Goal: Task Accomplishment & Management: Manage account settings

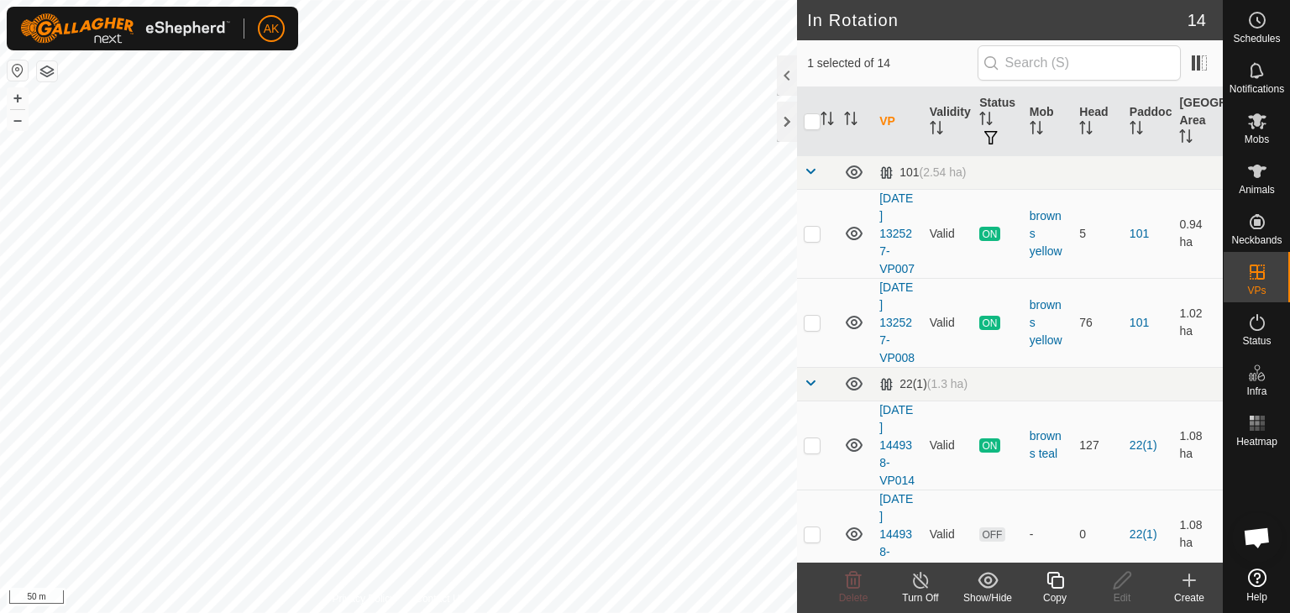
click at [1049, 575] on icon at bounding box center [1054, 580] width 21 height 20
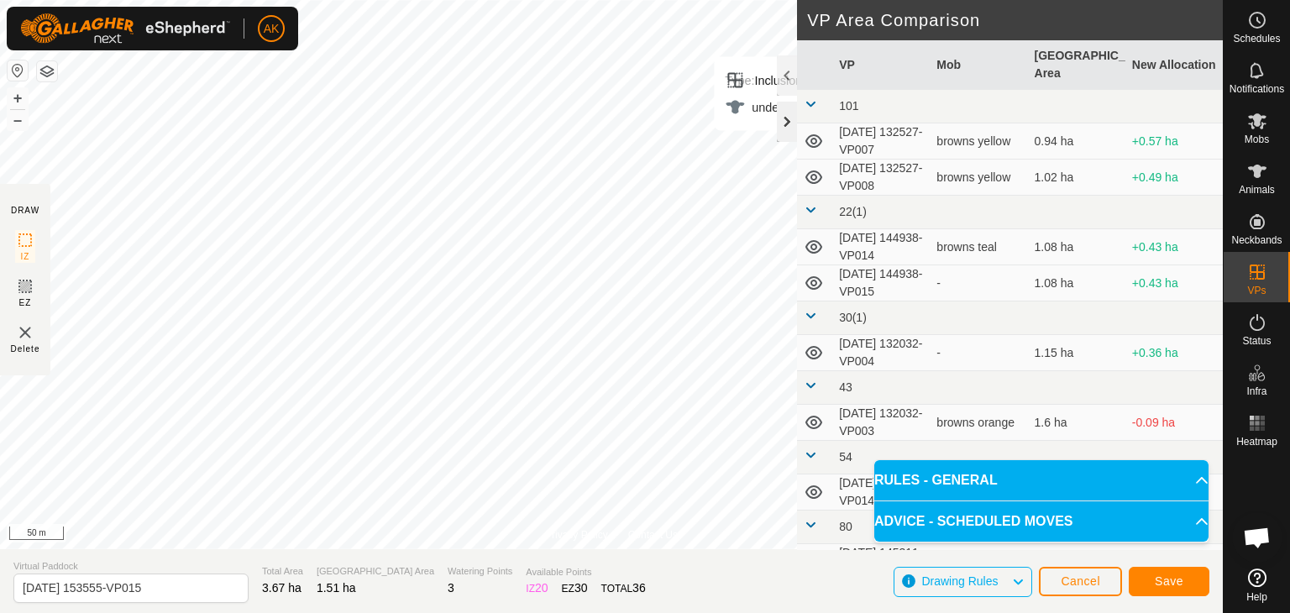
click at [789, 138] on div "Privacy Policy Contact Us Type: Inclusion Zone undefined Animal + – ⇧ i 50 m DR…" at bounding box center [611, 306] width 1222 height 613
click at [1165, 575] on span "Save" at bounding box center [1168, 580] width 29 height 13
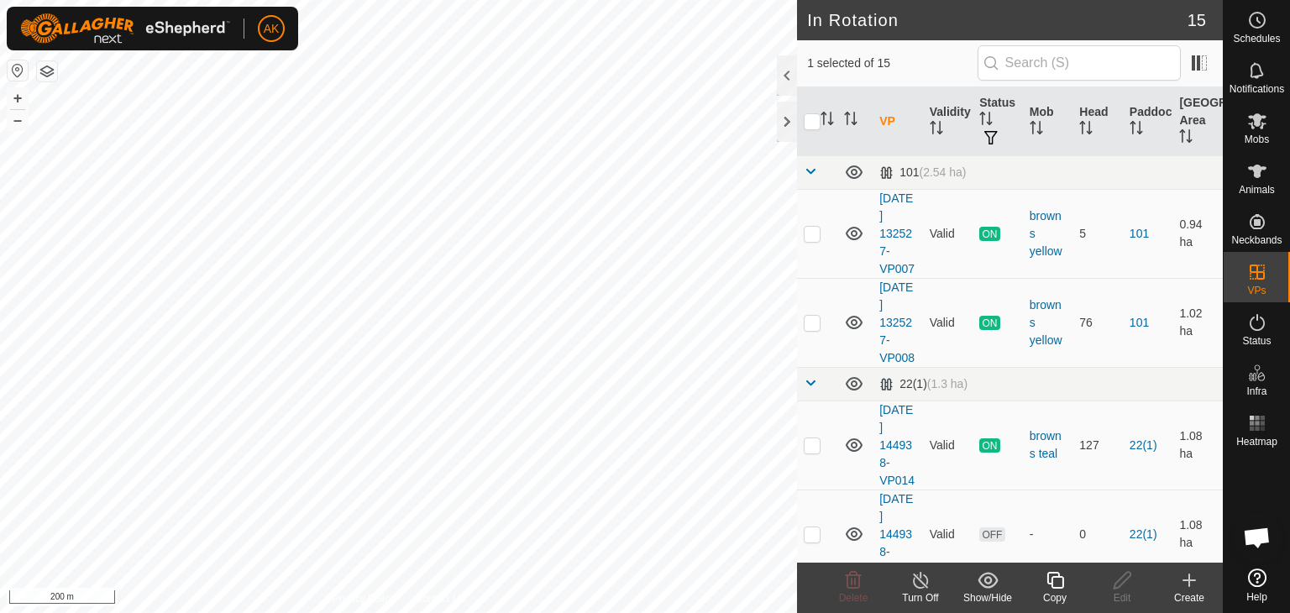
checkbox input "false"
click at [845, 583] on icon at bounding box center [853, 580] width 20 height 20
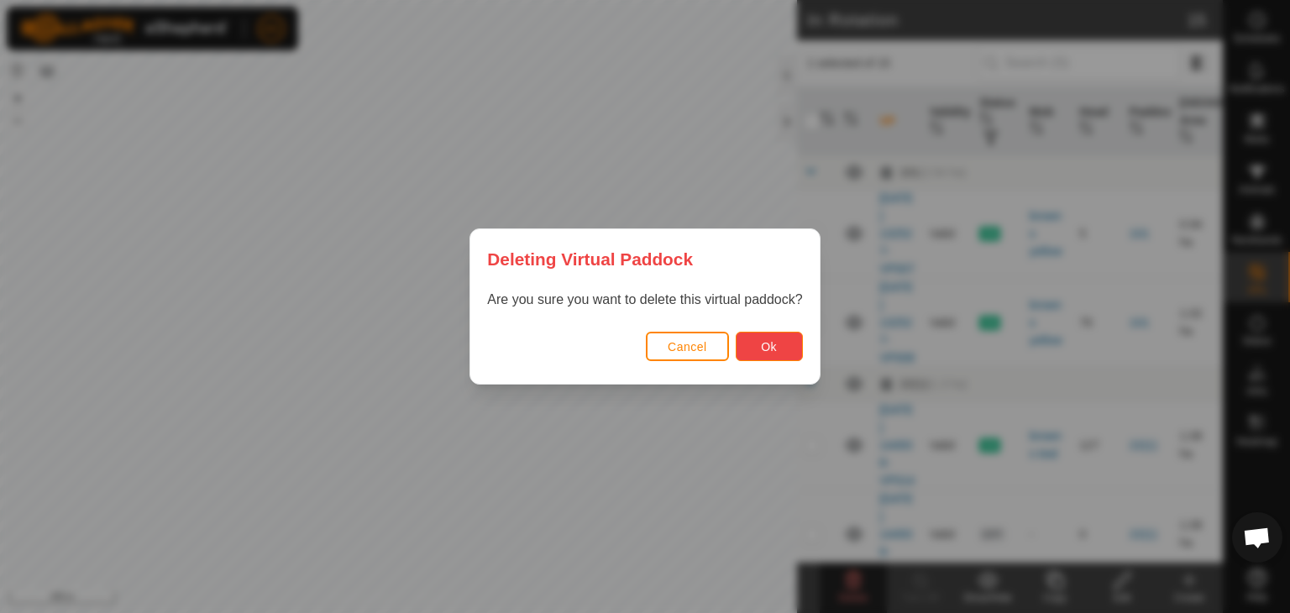
click at [767, 350] on span "Ok" at bounding box center [769, 346] width 16 height 13
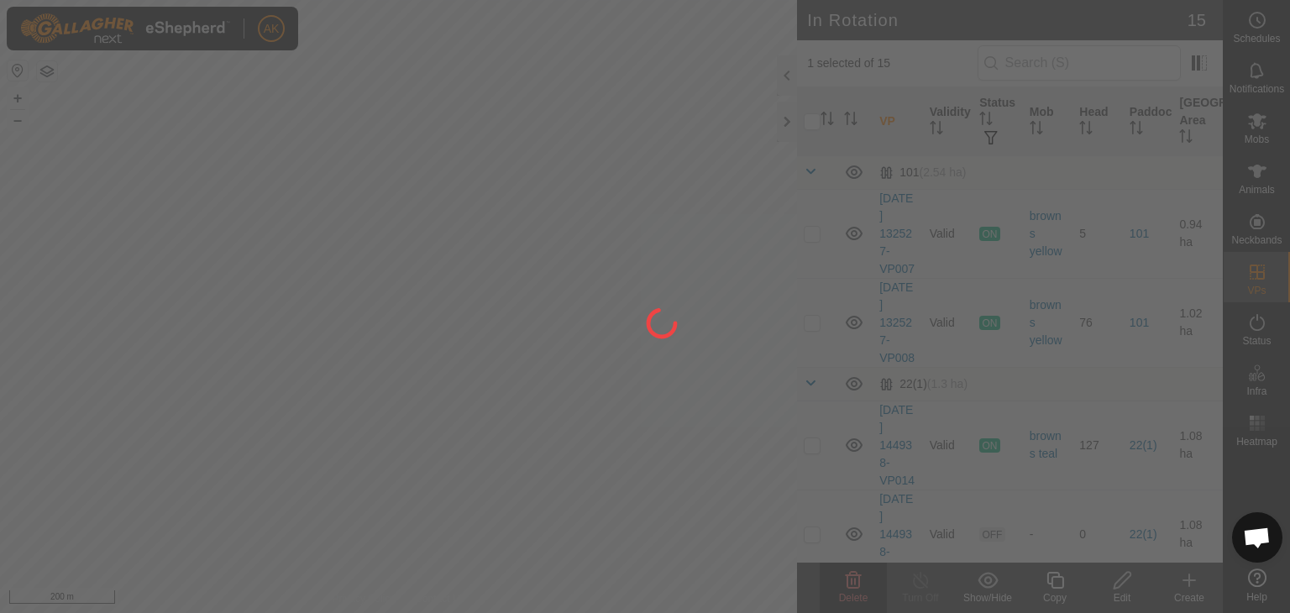
checkbox input "false"
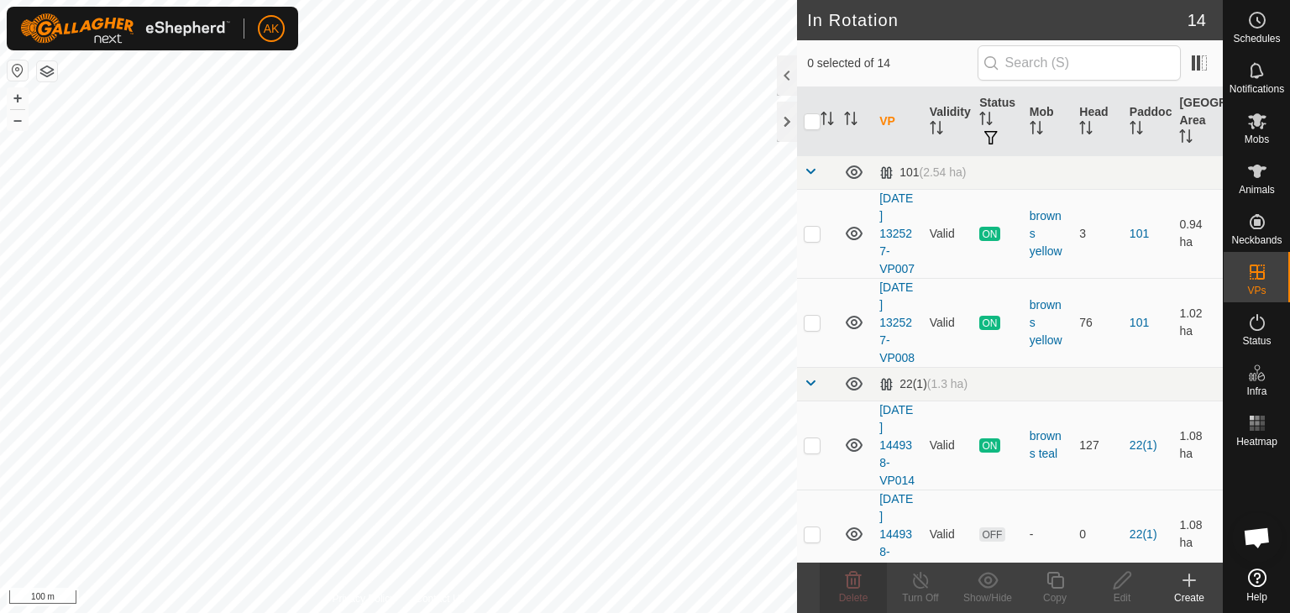
checkbox input "true"
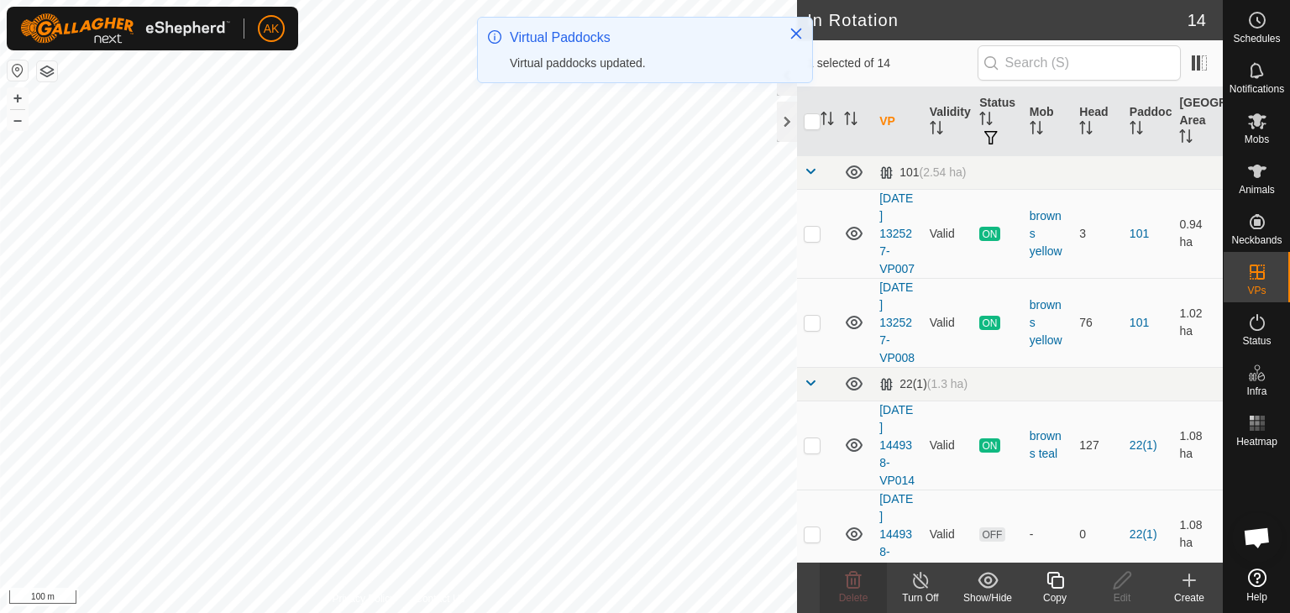
checkbox input "true"
checkbox input "false"
click at [845, 578] on icon at bounding box center [853, 580] width 20 height 20
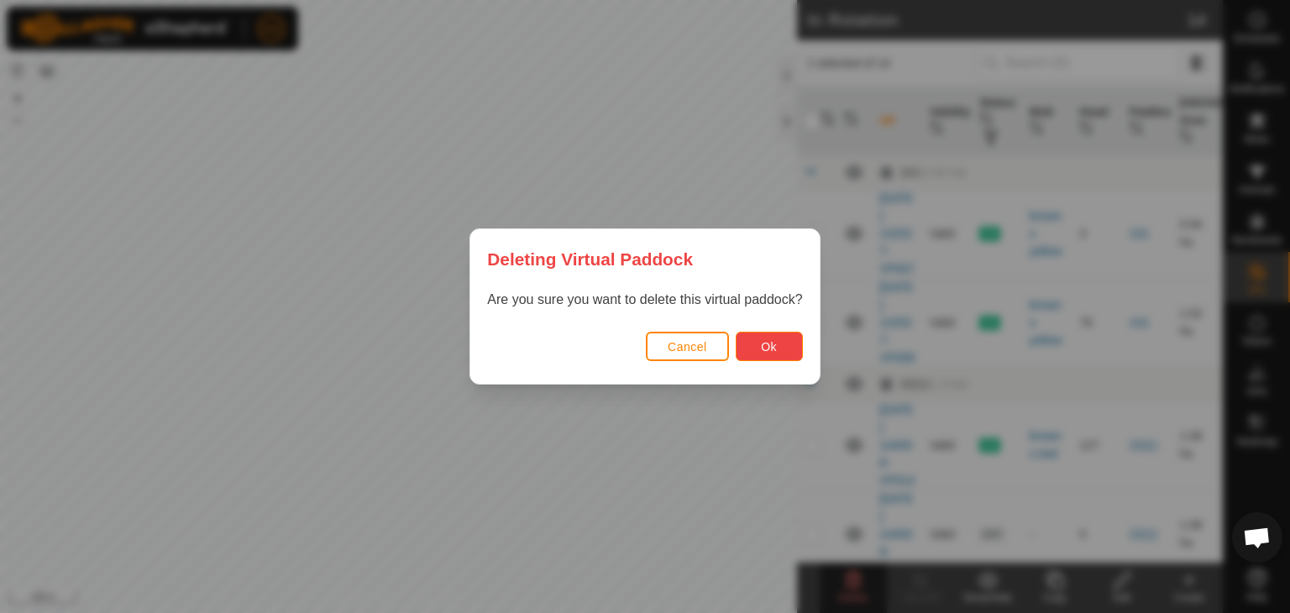
click at [776, 337] on button "Ok" at bounding box center [768, 346] width 67 height 29
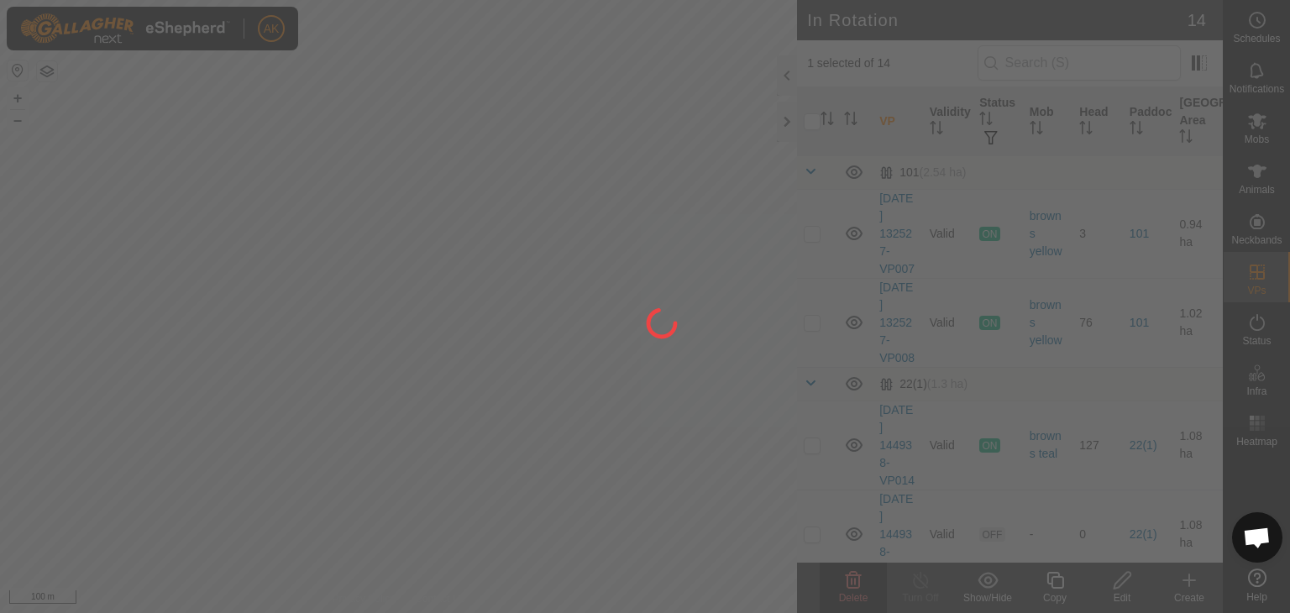
checkbox input "false"
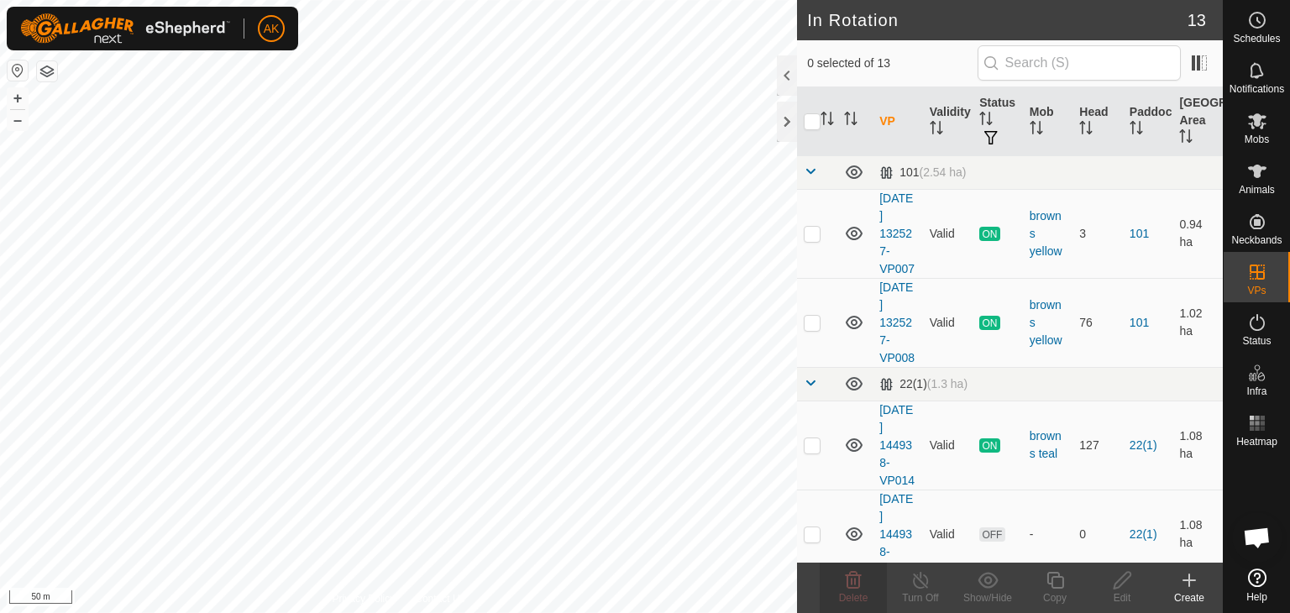
checkbox input "true"
click at [1054, 582] on icon at bounding box center [1054, 580] width 21 height 20
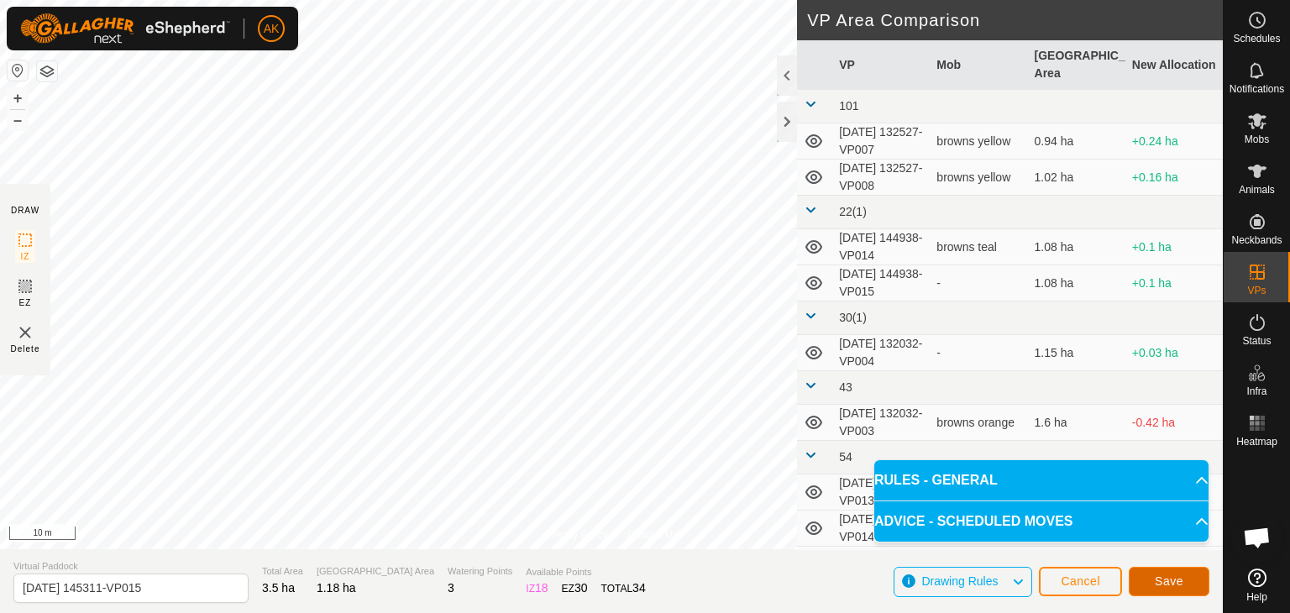
click at [1185, 587] on button "Save" at bounding box center [1168, 581] width 81 height 29
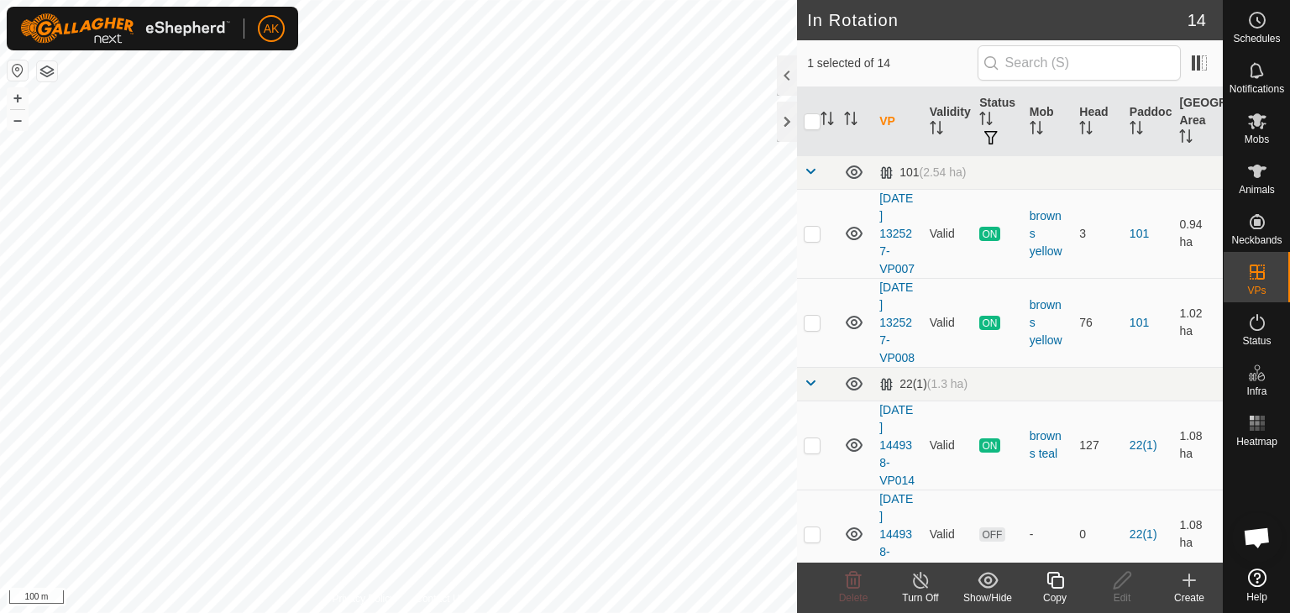
checkbox input "false"
checkbox input "true"
checkbox input "false"
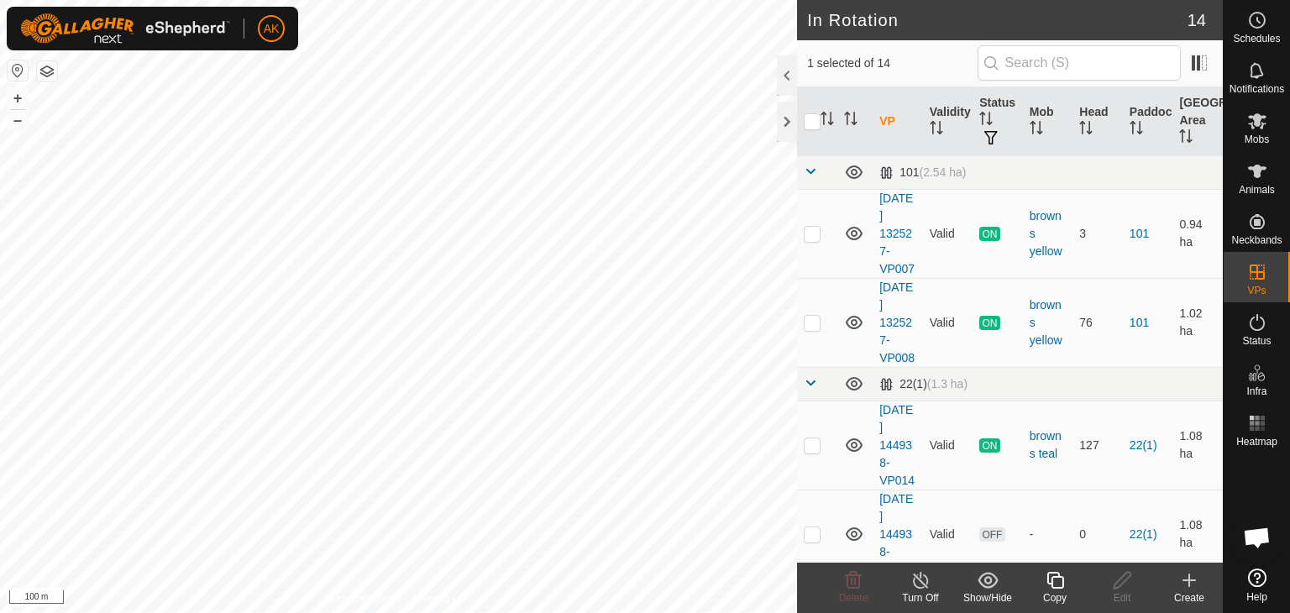
checkbox input "false"
click at [853, 578] on icon at bounding box center [853, 580] width 20 height 20
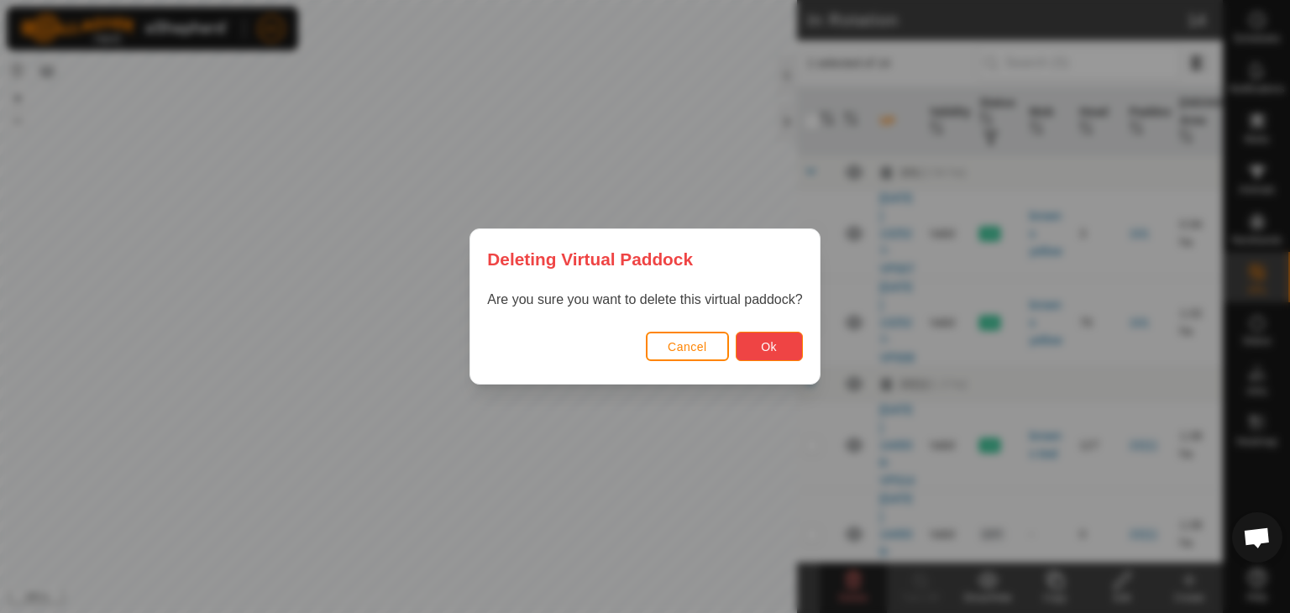
click at [776, 346] on span "Ok" at bounding box center [769, 346] width 16 height 13
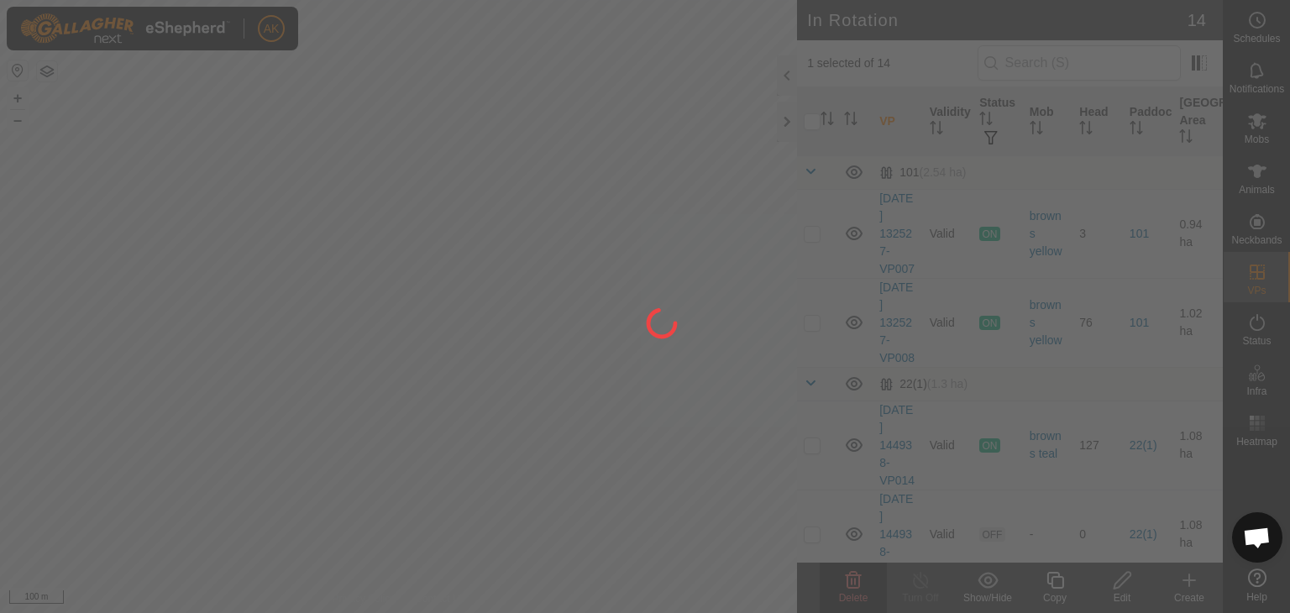
checkbox input "false"
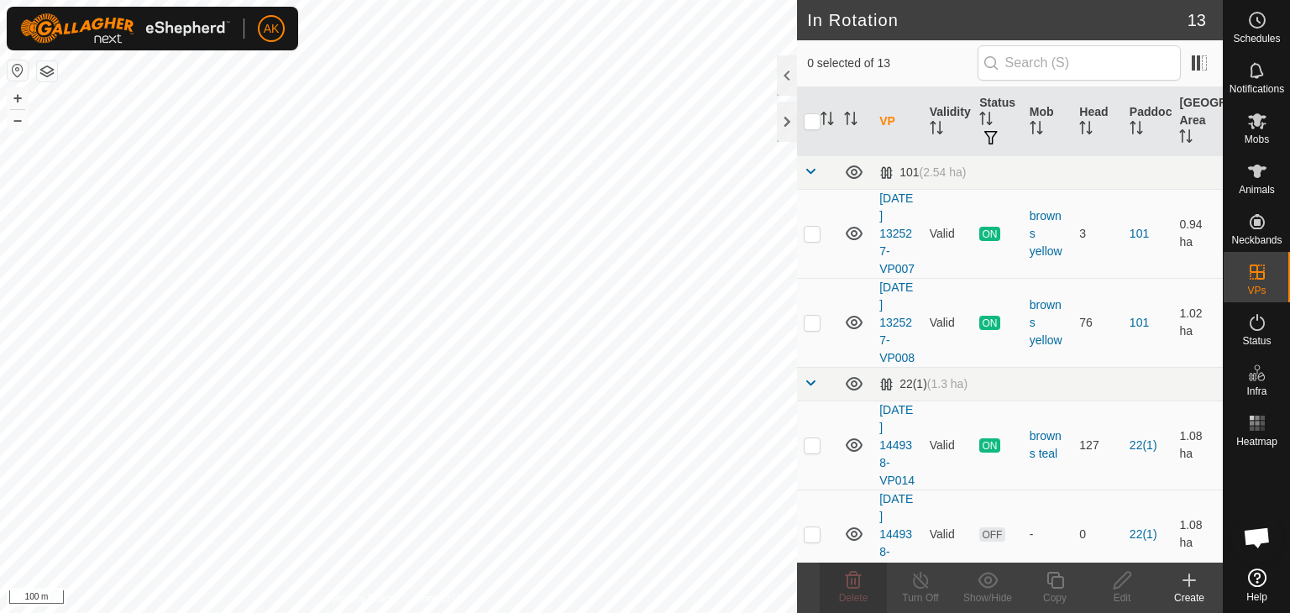
checkbox input "true"
checkbox input "false"
click at [863, 583] on delete-svg-icon at bounding box center [852, 580] width 67 height 20
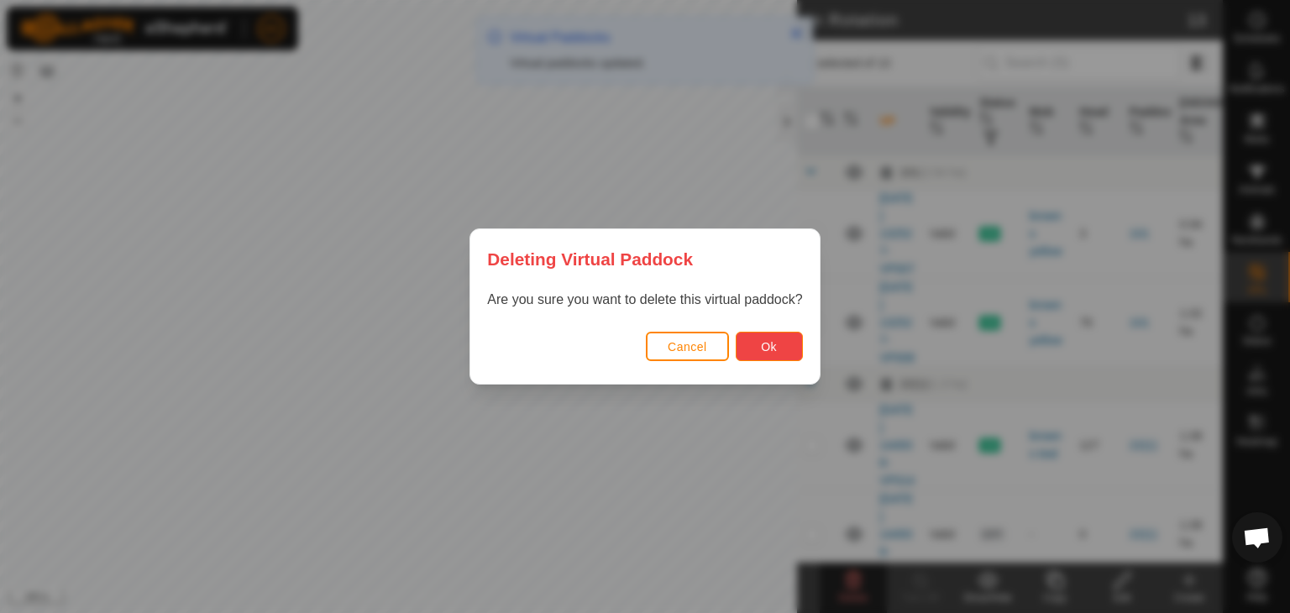
click at [771, 343] on span "Ok" at bounding box center [769, 346] width 16 height 13
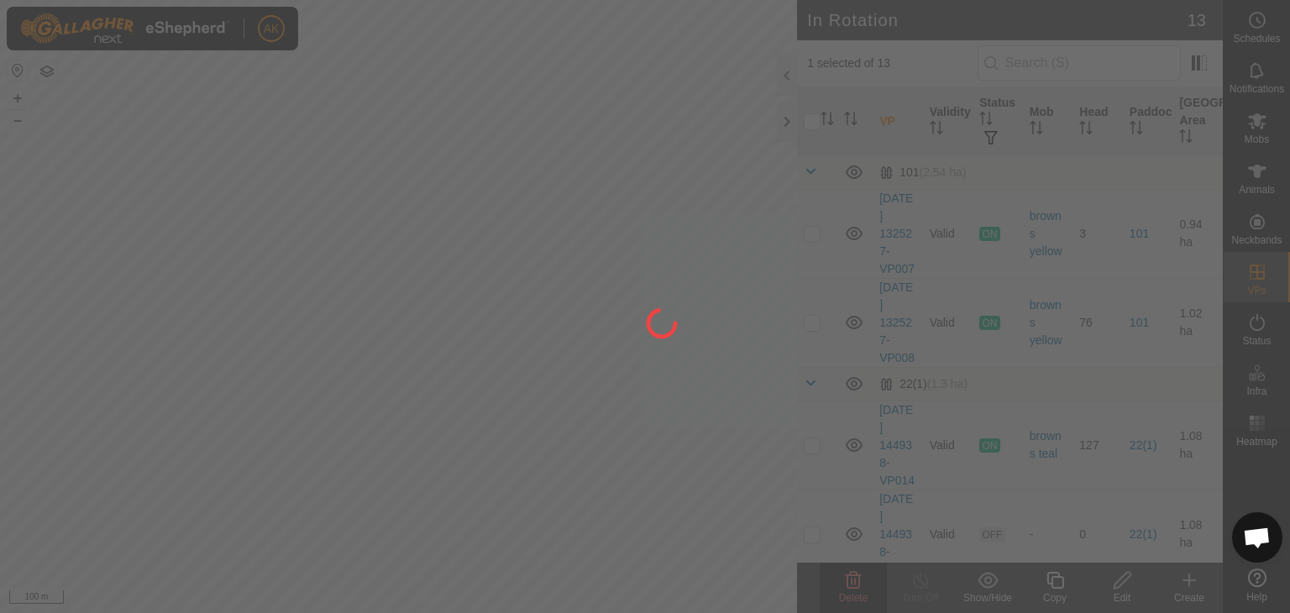
checkbox input "false"
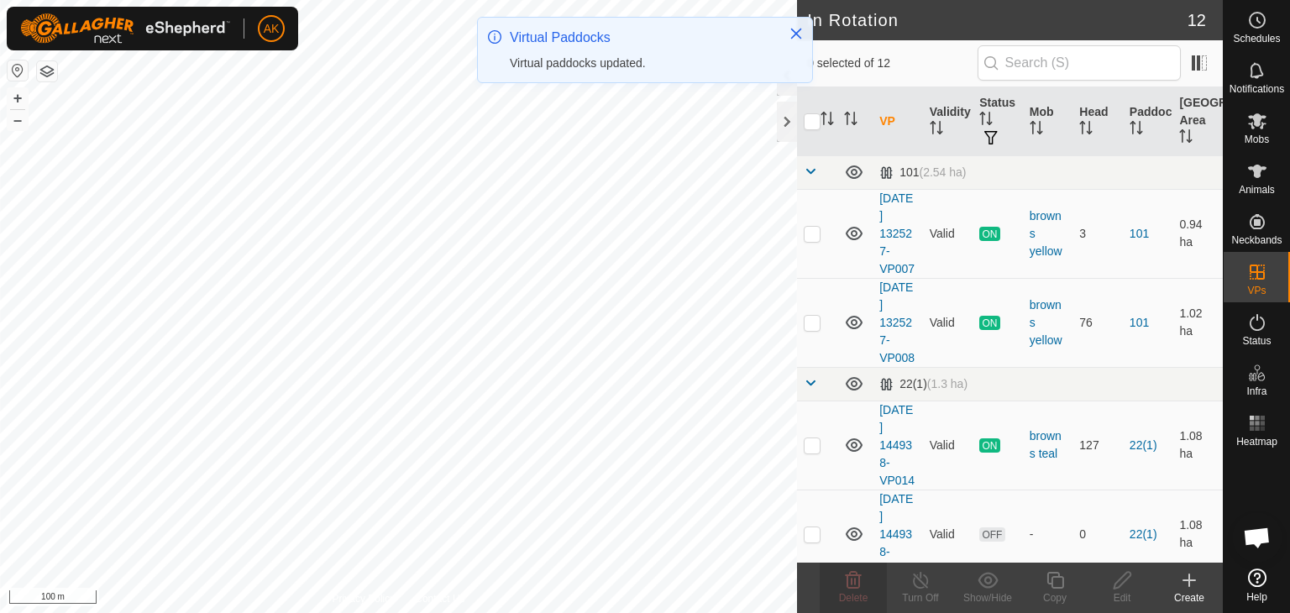
checkbox input "true"
click at [1050, 583] on icon at bounding box center [1054, 580] width 17 height 17
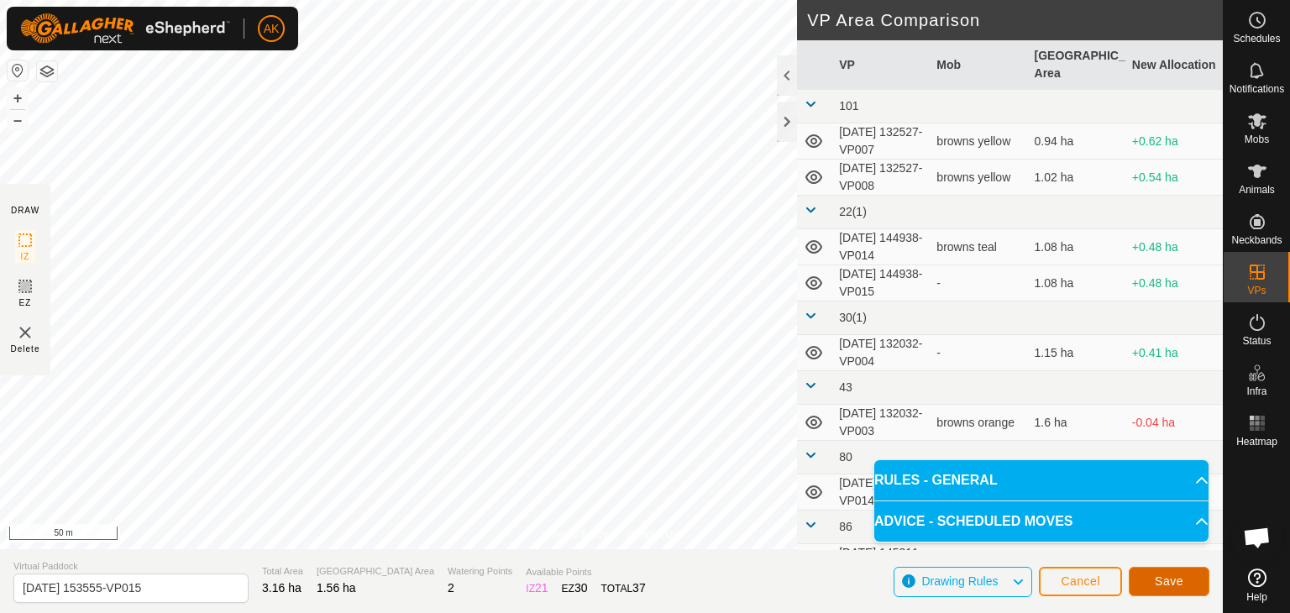
click at [1165, 585] on span "Save" at bounding box center [1168, 580] width 29 height 13
